Goal: Transaction & Acquisition: Purchase product/service

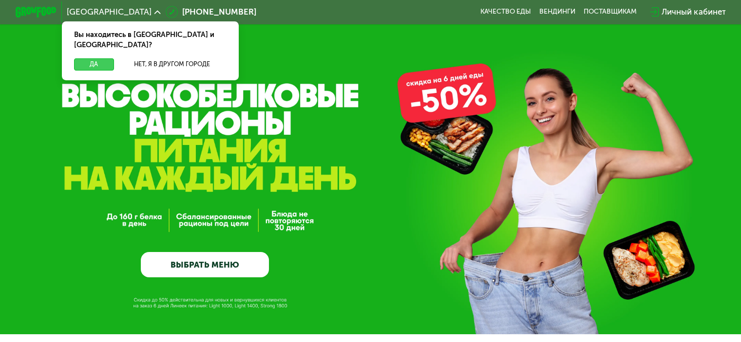
click at [84, 58] on button "Да" at bounding box center [93, 64] width 39 height 12
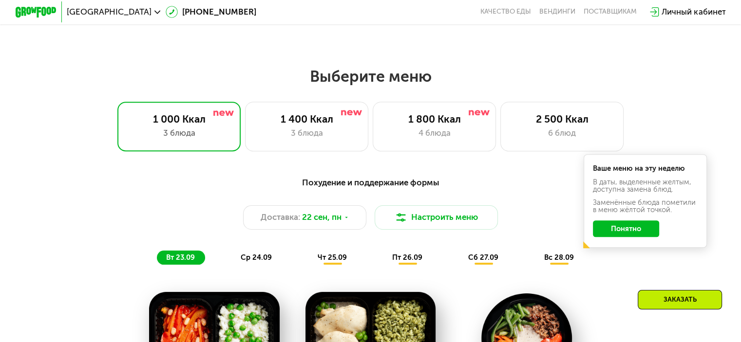
scroll to position [682, 0]
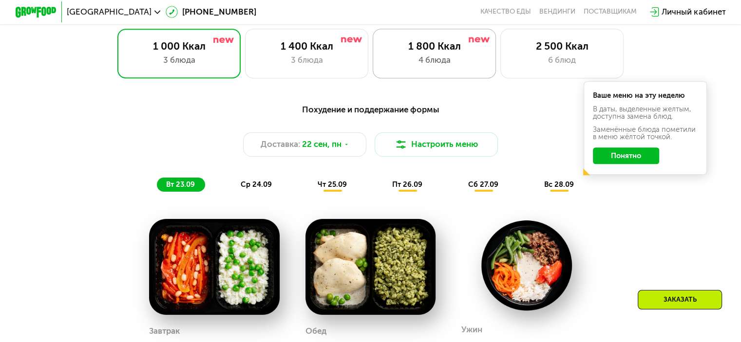
click at [436, 73] on div "1 800 Ккал 4 блюда" at bounding box center [434, 53] width 124 height 49
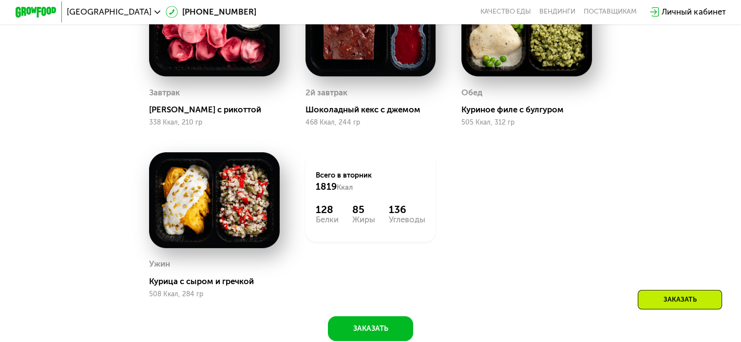
scroll to position [828, 0]
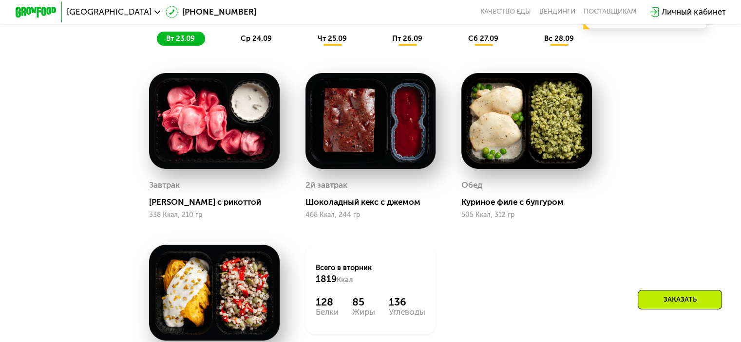
click at [259, 41] on span "ср 24.09" at bounding box center [256, 38] width 31 height 9
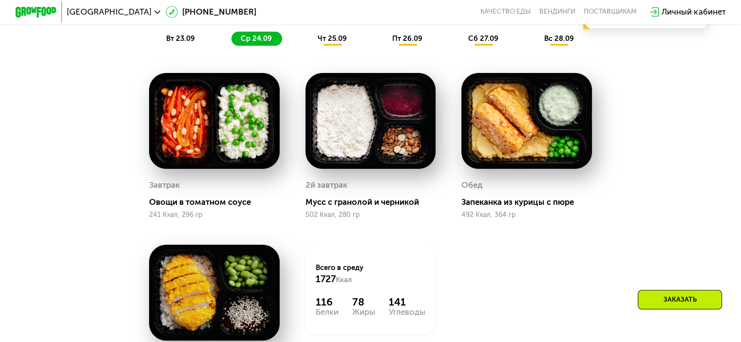
click at [319, 46] on div "чт 25.09" at bounding box center [332, 39] width 49 height 15
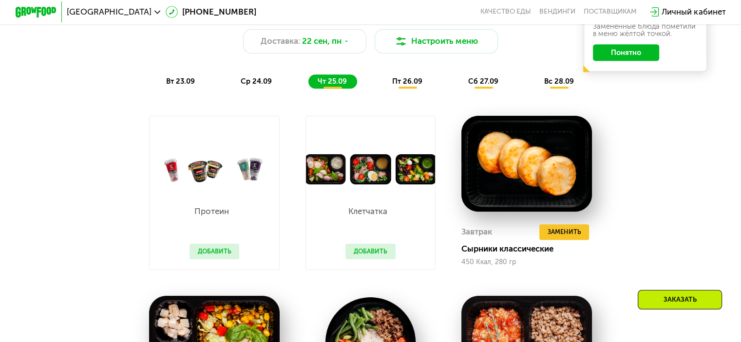
scroll to position [779, 0]
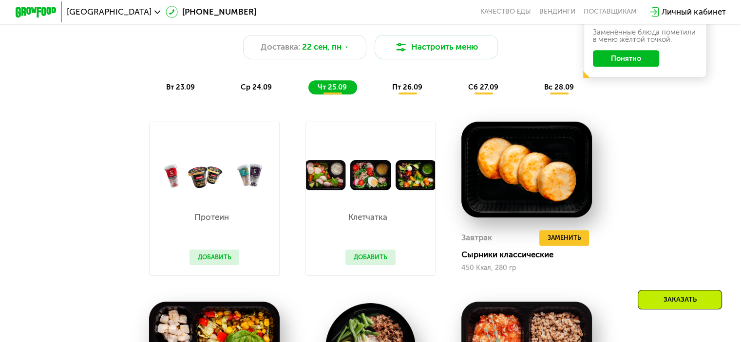
click at [415, 92] on span "пт 26.09" at bounding box center [407, 87] width 30 height 9
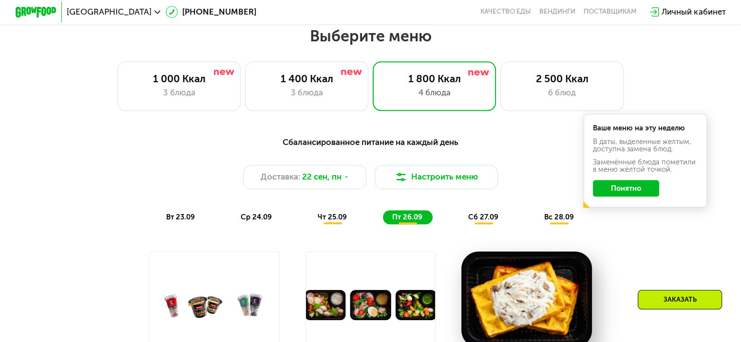
scroll to position [633, 0]
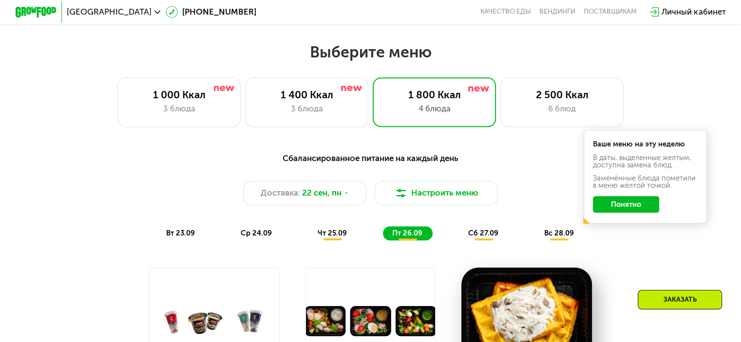
click at [484, 237] on span "сб 27.09" at bounding box center [483, 233] width 30 height 9
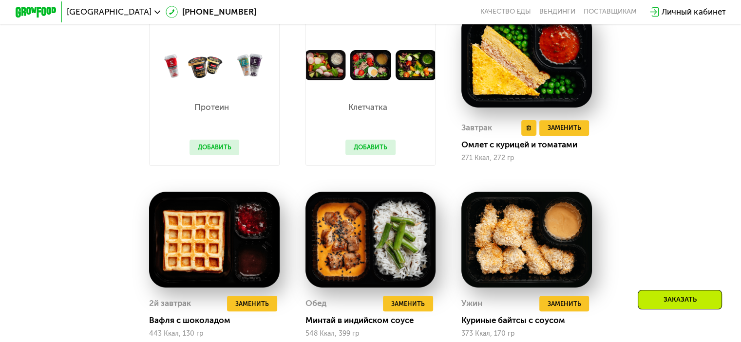
scroll to position [730, 0]
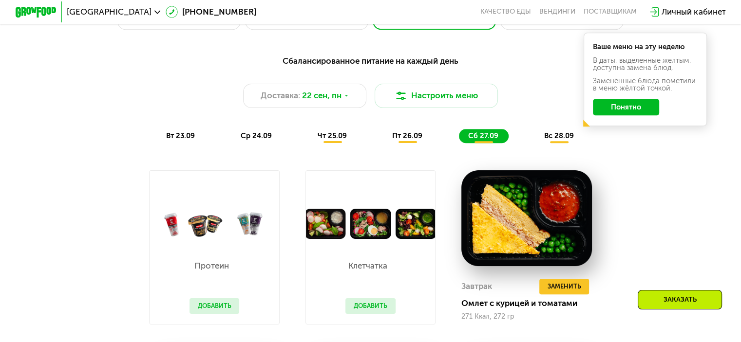
click at [565, 140] on span "вс 28.09" at bounding box center [559, 135] width 30 height 9
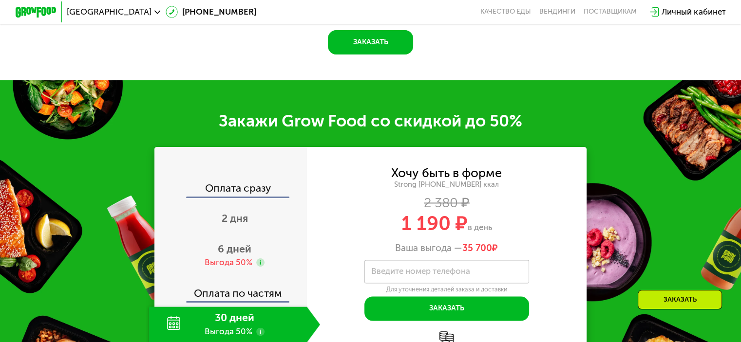
scroll to position [1461, 0]
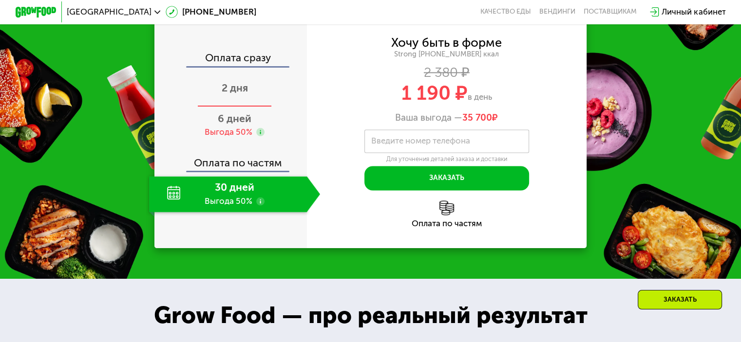
click at [228, 94] on span "2 дня" at bounding box center [235, 88] width 26 height 12
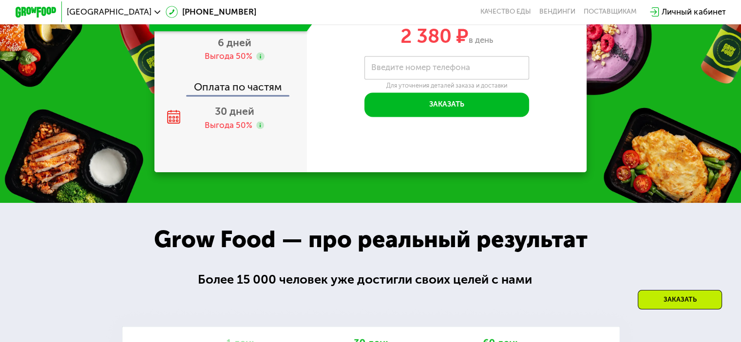
scroll to position [1385, 0]
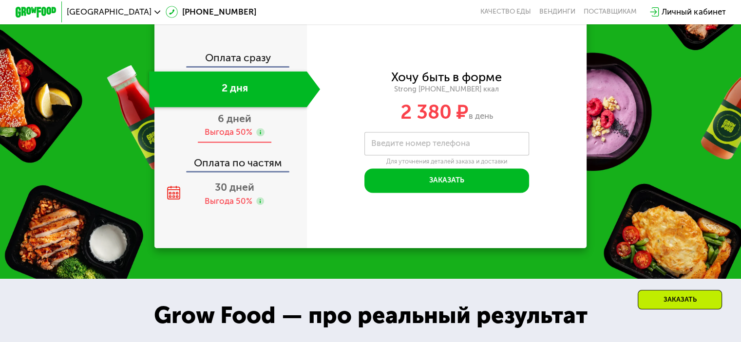
click at [239, 125] on span "6 дней" at bounding box center [235, 118] width 34 height 12
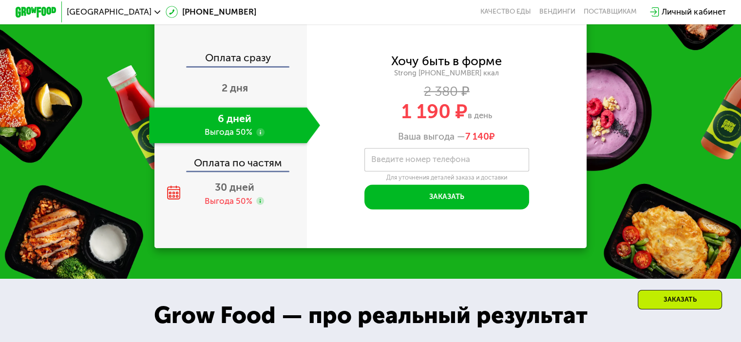
scroll to position [1336, 0]
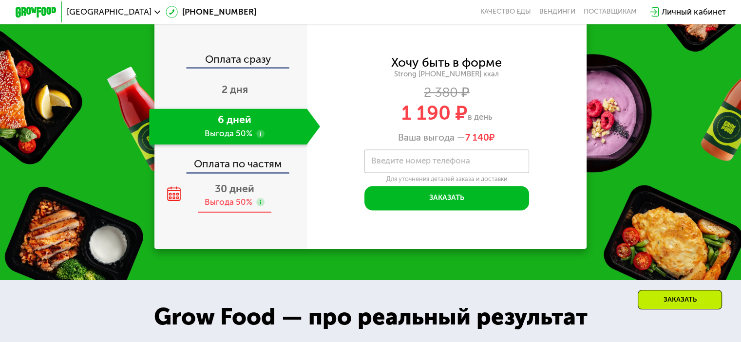
click at [226, 195] on span "30 дней" at bounding box center [234, 189] width 39 height 12
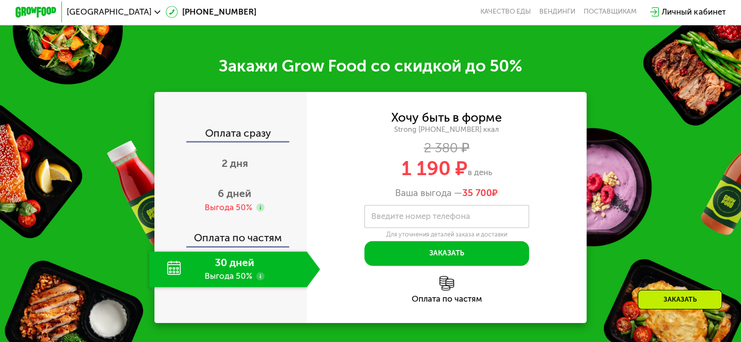
scroll to position [1093, 0]
